Goal: Information Seeking & Learning: Understand process/instructions

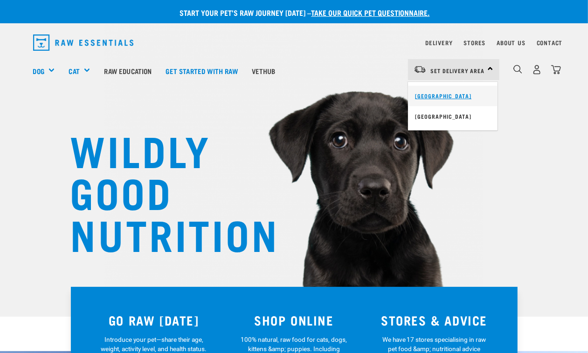
click at [457, 93] on link "[GEOGRAPHIC_DATA]" at bounding box center [452, 96] width 89 height 21
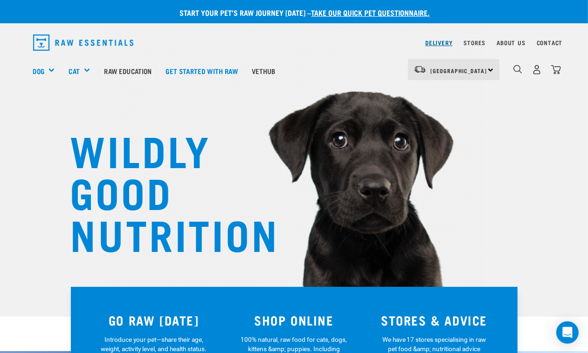
click at [443, 44] on link "Delivery" at bounding box center [438, 42] width 27 height 3
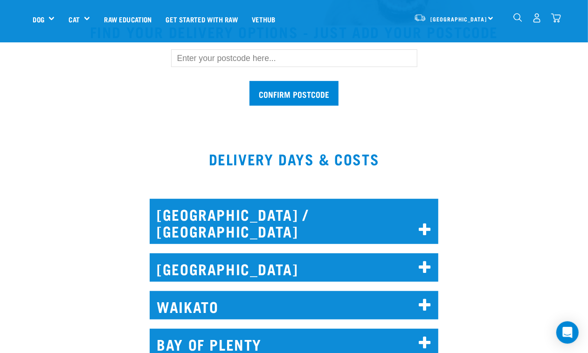
drag, startPoint x: 338, startPoint y: 60, endPoint x: 353, endPoint y: 84, distance: 28.7
click at [338, 60] on input "text" at bounding box center [294, 58] width 246 height 18
type input "5019"
click at [306, 99] on input "Confirm postcode" at bounding box center [293, 93] width 89 height 25
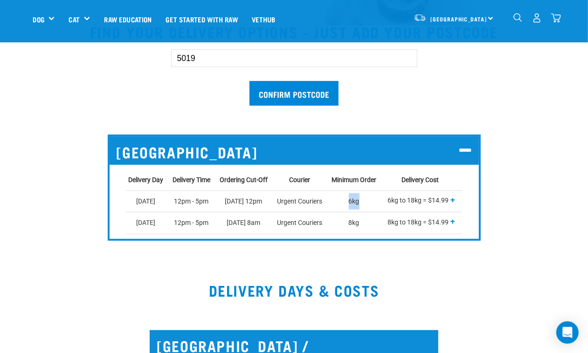
drag, startPoint x: 347, startPoint y: 203, endPoint x: 369, endPoint y: 196, distance: 23.0
click at [367, 194] on td "6kg" at bounding box center [356, 201] width 54 height 21
click at [359, 206] on td "6kg" at bounding box center [356, 201] width 54 height 21
drag, startPoint x: 433, startPoint y: 205, endPoint x: 470, endPoint y: 201, distance: 36.6
click at [472, 199] on div "Delivery Day Delivery Time Ordering Cut-Off Courier Minimum Order Delivery Cost…" at bounding box center [294, 202] width 369 height 74
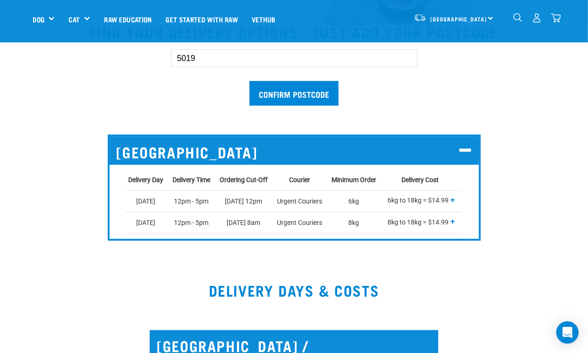
click at [491, 222] on div "5019 Confirm postcode [GEOGRAPHIC_DATA] Delivery Day Delivery Time Ordering Cut…" at bounding box center [294, 137] width 537 height 206
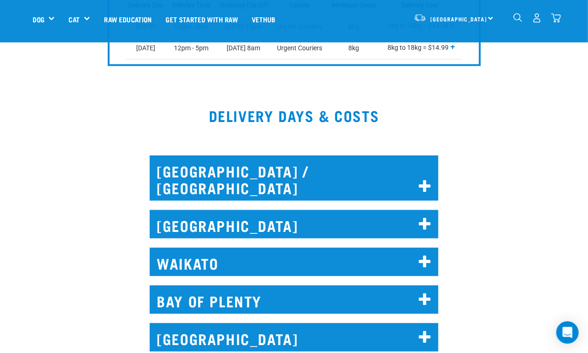
scroll to position [233, 0]
